Goal: Task Accomplishment & Management: Manage account settings

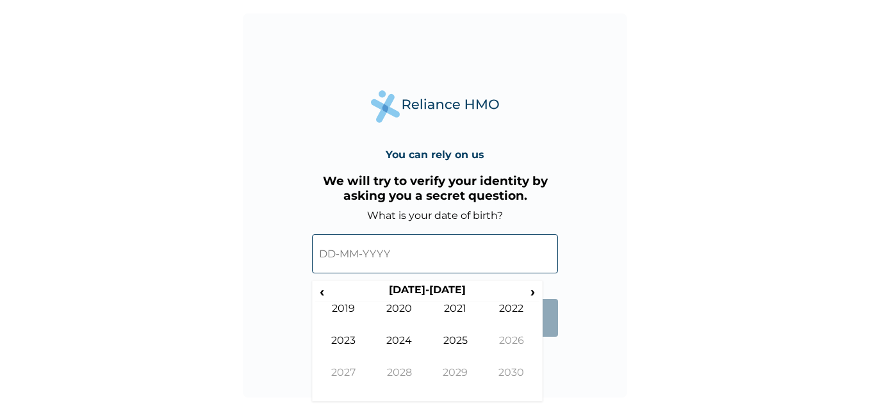
click at [337, 258] on input "text" at bounding box center [435, 253] width 246 height 39
click at [321, 294] on span "‹" at bounding box center [321, 292] width 13 height 16
click at [324, 296] on span "‹" at bounding box center [321, 292] width 13 height 16
click at [460, 341] on td "1995" at bounding box center [455, 350] width 56 height 32
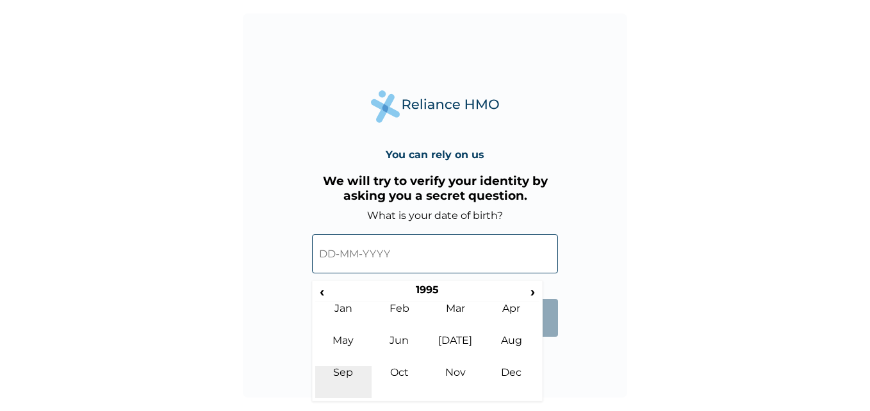
click at [354, 371] on td "Sep" at bounding box center [343, 382] width 56 height 32
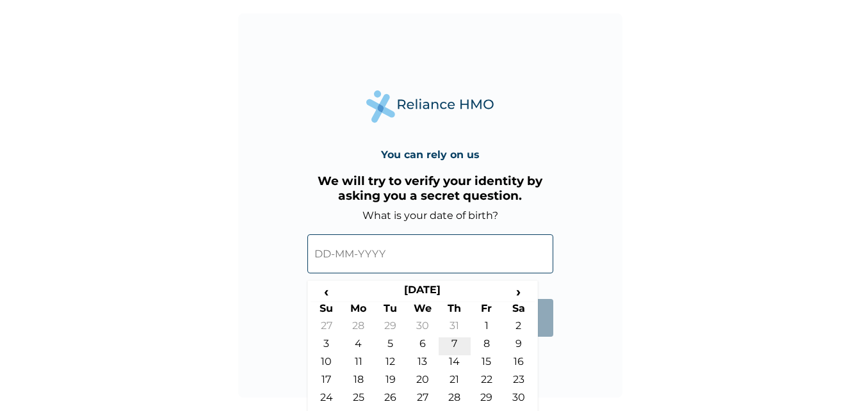
click at [453, 343] on td "7" at bounding box center [455, 346] width 32 height 18
type input "07-09-1995"
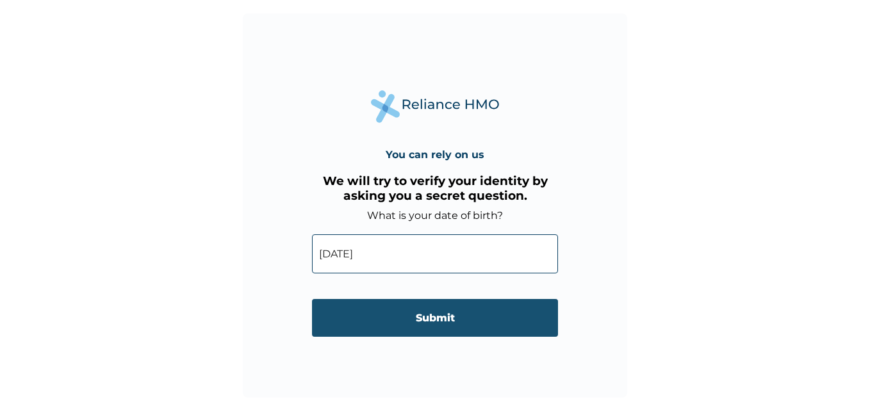
click at [437, 320] on input "Submit" at bounding box center [435, 318] width 246 height 38
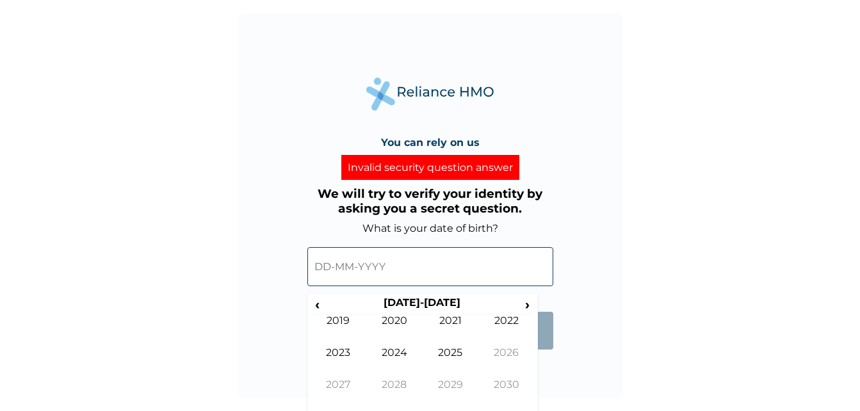
click at [403, 267] on input "text" at bounding box center [430, 266] width 246 height 39
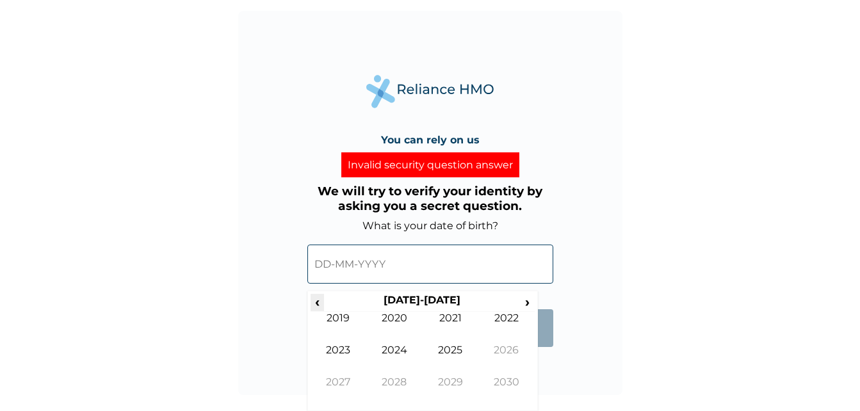
click at [316, 303] on span "‹" at bounding box center [317, 302] width 13 height 16
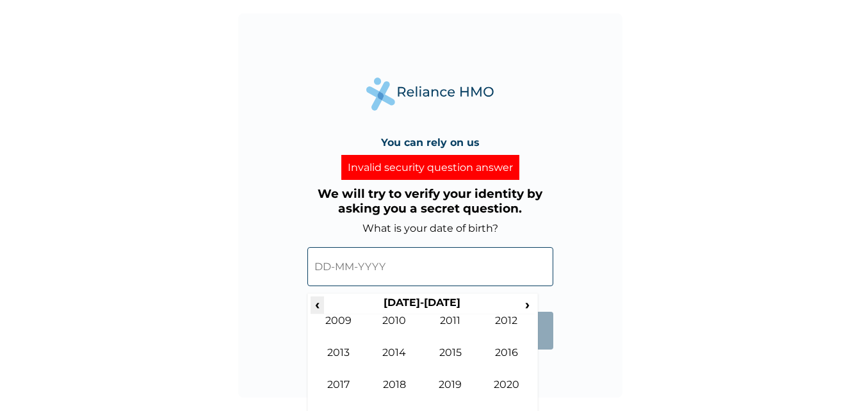
click at [320, 307] on span "‹" at bounding box center [317, 304] width 13 height 16
click at [318, 305] on span "‹" at bounding box center [317, 304] width 13 height 16
click at [500, 350] on td "1996" at bounding box center [506, 362] width 56 height 32
click at [340, 384] on td "Sep" at bounding box center [339, 394] width 56 height 32
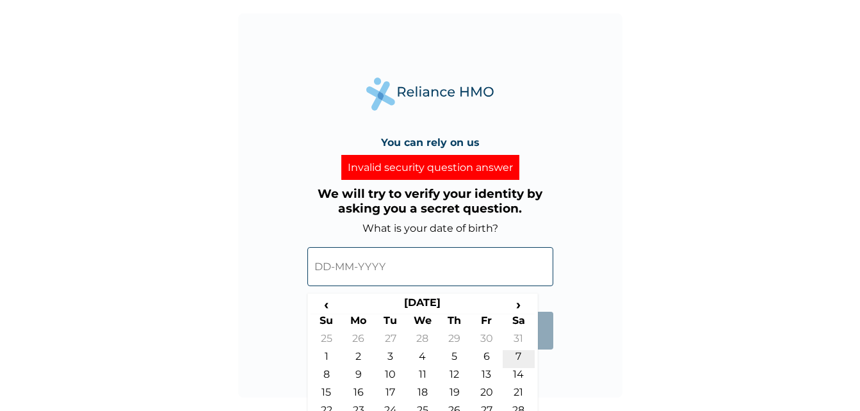
click at [520, 358] on td "7" at bounding box center [519, 359] width 32 height 18
type input "07-09-1996"
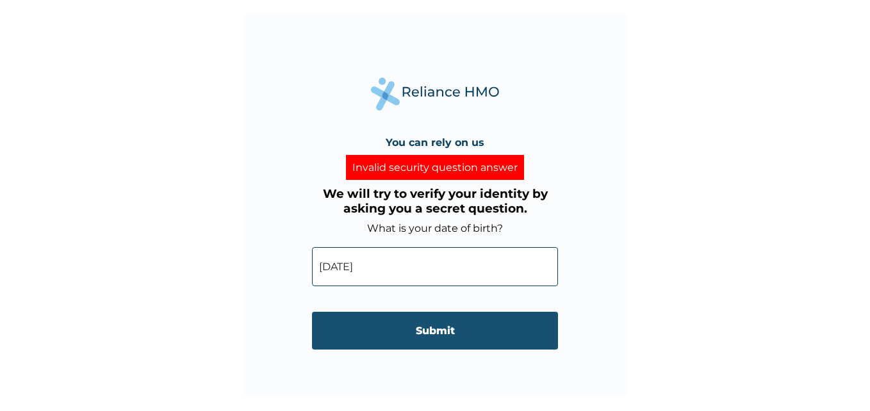
click at [446, 332] on input "Submit" at bounding box center [435, 331] width 246 height 38
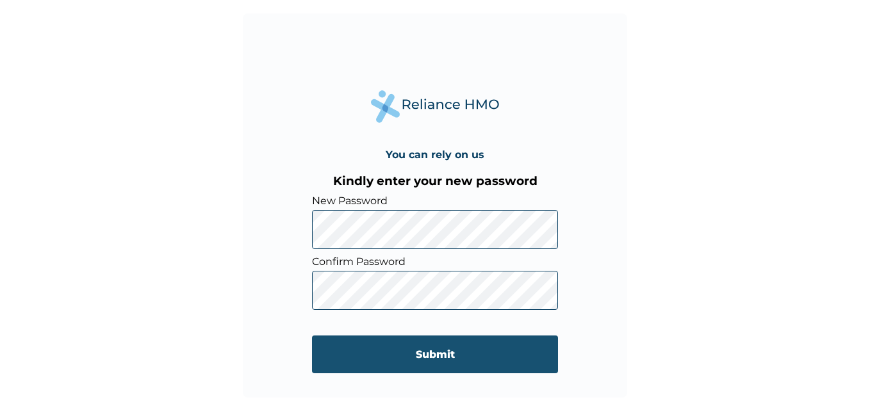
click at [327, 349] on input "Submit" at bounding box center [435, 355] width 246 height 38
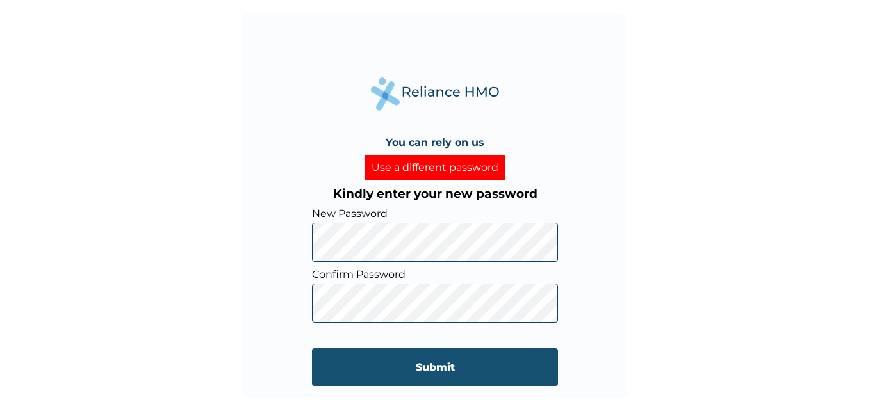
click at [437, 364] on input "Submit" at bounding box center [435, 367] width 246 height 38
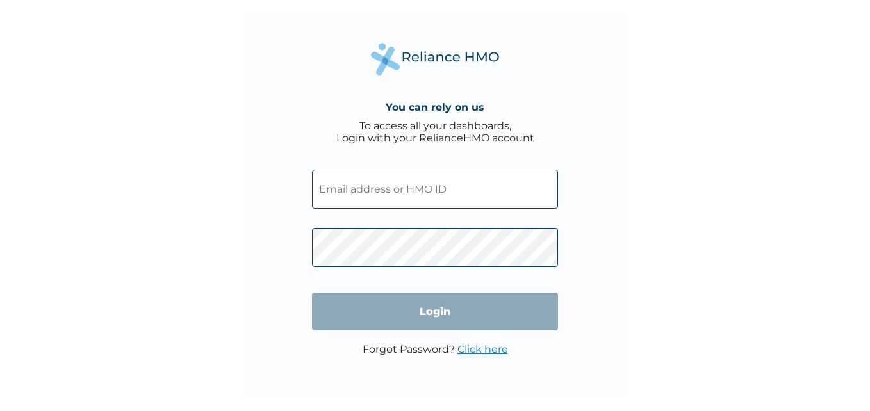
type input "BLX/1009/A"
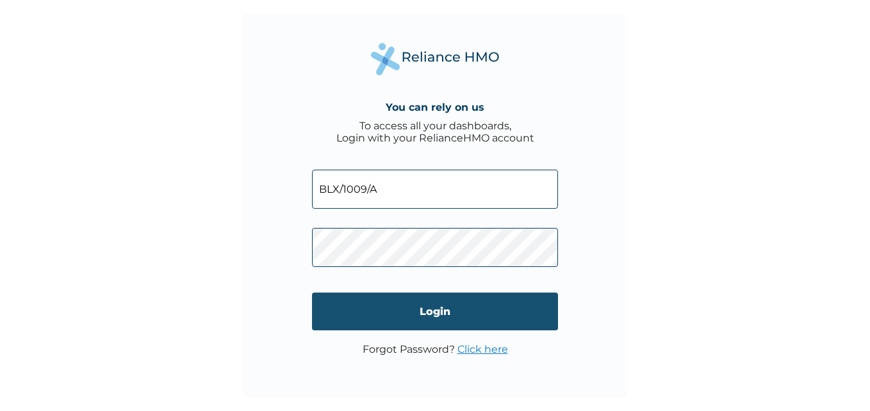
click at [443, 315] on input "Login" at bounding box center [435, 312] width 246 height 38
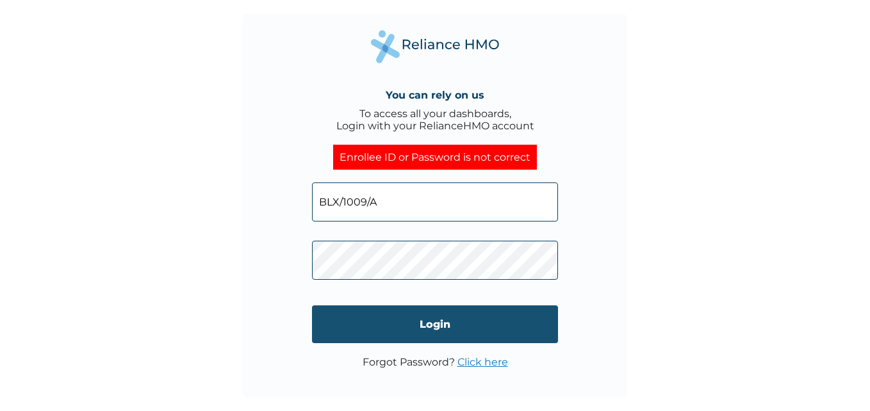
click at [428, 321] on input "Login" at bounding box center [435, 324] width 246 height 38
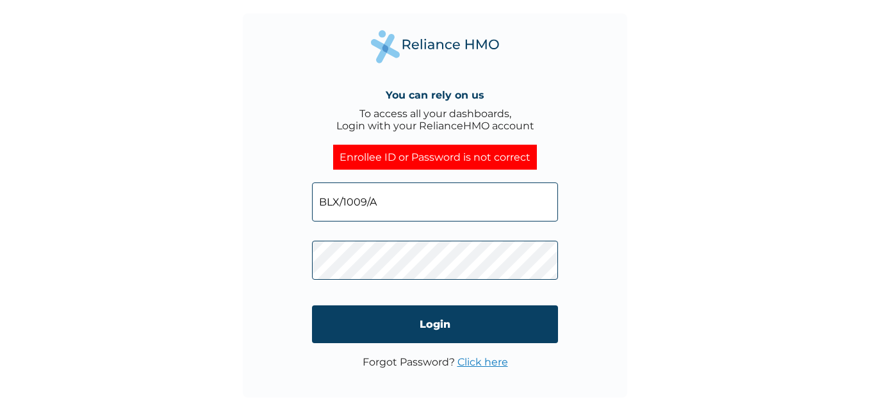
click at [382, 204] on input "BLX/1009/A" at bounding box center [435, 202] width 246 height 39
click at [307, 230] on div "You can rely on us To access all your dashboards, Login with your RelianceHMO a…" at bounding box center [435, 205] width 384 height 384
click at [382, 204] on input "BLX/1009/A" at bounding box center [435, 202] width 246 height 39
type input "B"
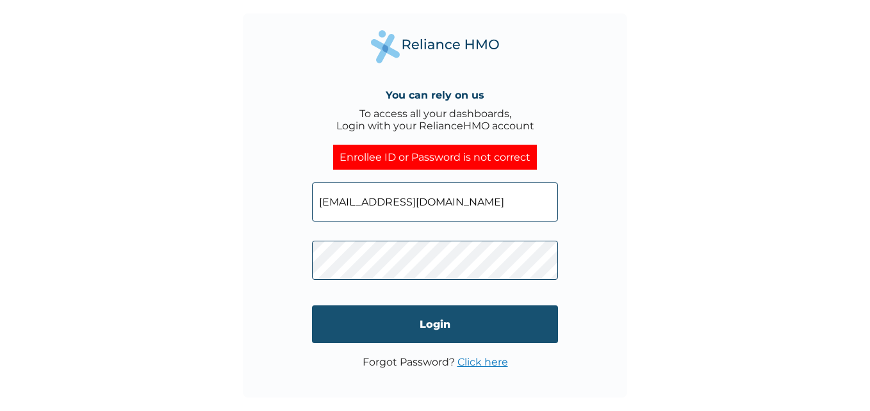
type input "[EMAIL_ADDRESS][DOMAIN_NAME]"
click at [434, 320] on input "Login" at bounding box center [435, 324] width 246 height 38
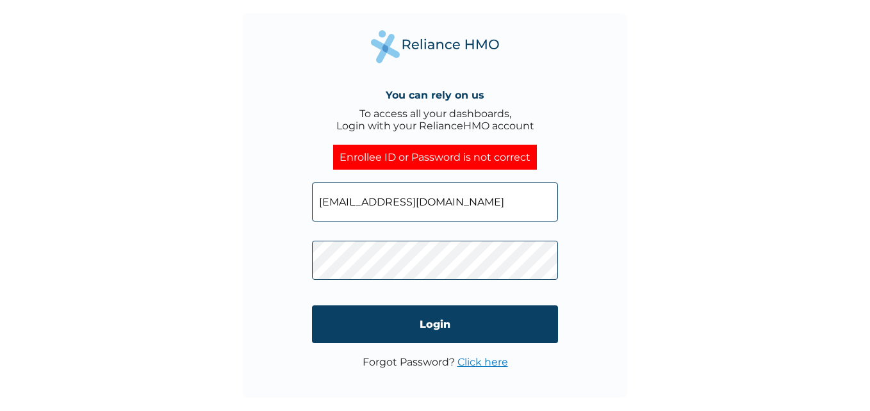
click at [502, 204] on input "[EMAIL_ADDRESS][DOMAIN_NAME]" at bounding box center [435, 202] width 246 height 39
type input "BLX/1009/A"
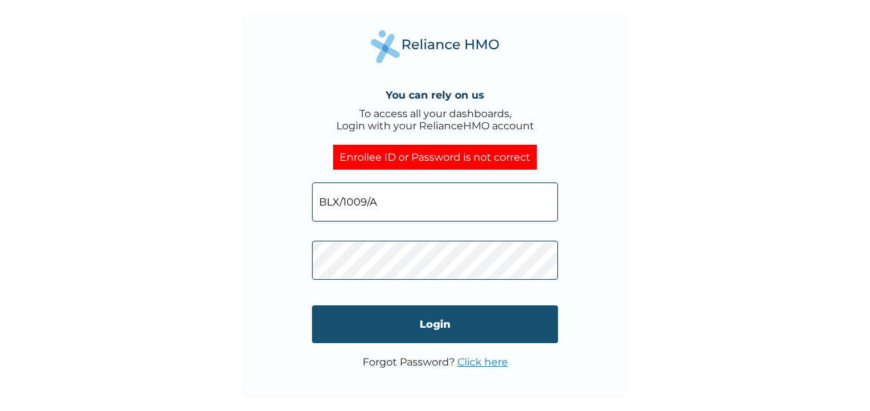
click at [435, 321] on input "Login" at bounding box center [435, 324] width 246 height 38
click at [450, 326] on input "Login" at bounding box center [435, 324] width 246 height 38
click at [448, 327] on input "Login" at bounding box center [435, 324] width 246 height 38
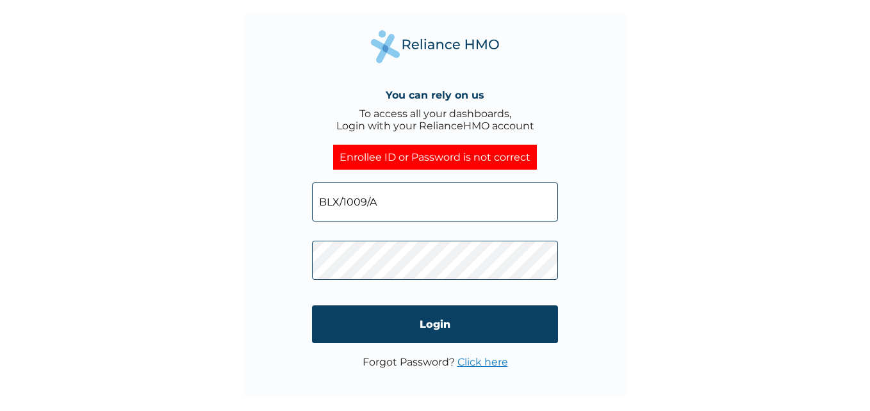
click at [469, 362] on link "Click here" at bounding box center [482, 362] width 51 height 12
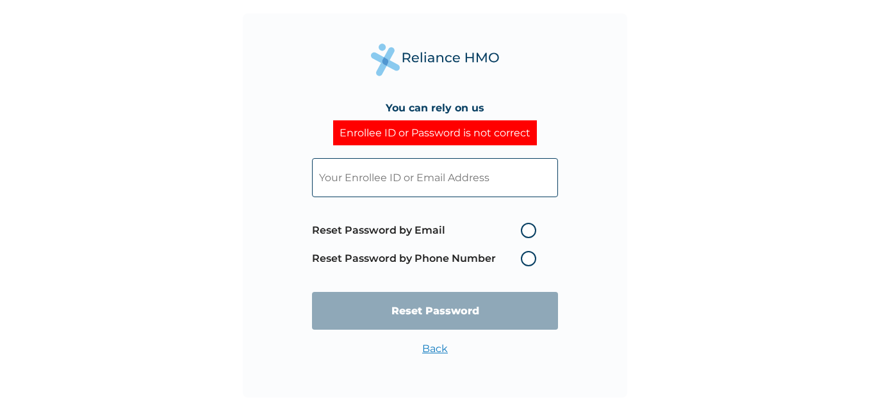
click at [527, 233] on label "Reset Password by Email" at bounding box center [427, 230] width 231 height 15
click at [523, 233] on input "Reset Password by Email" at bounding box center [513, 230] width 20 height 20
radio input "true"
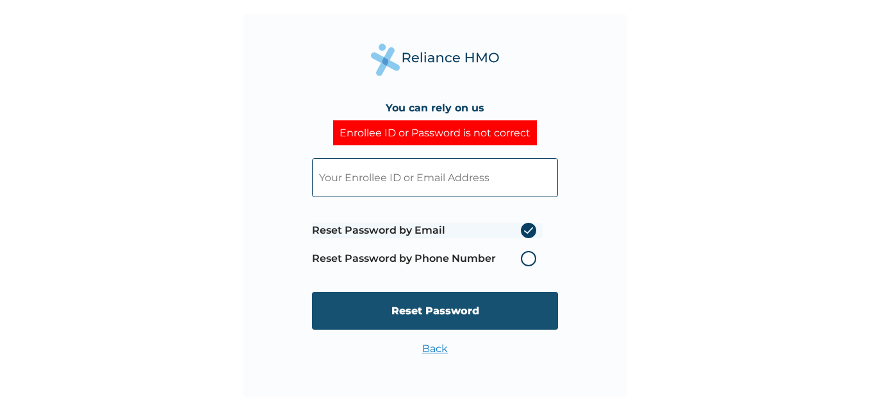
click at [466, 309] on input "Reset Password" at bounding box center [435, 311] width 246 height 38
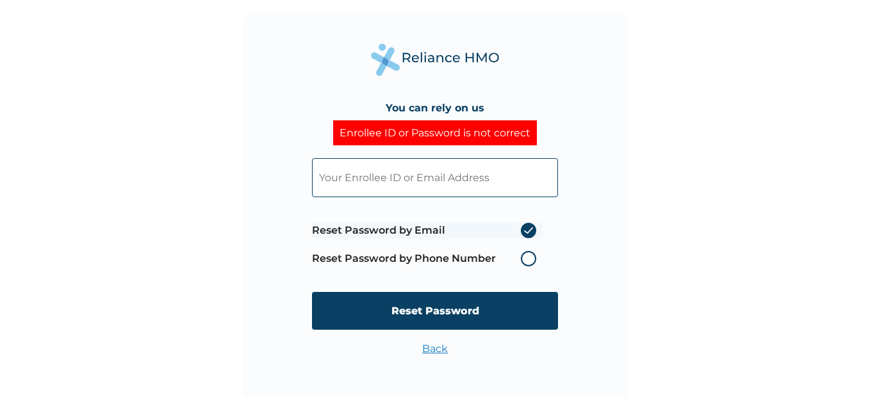
click at [601, 219] on div "You can rely on us Enrollee ID or Password is not correct Reset Password by Ema…" at bounding box center [435, 205] width 384 height 384
click at [442, 353] on link "Back" at bounding box center [435, 349] width 26 height 12
